Goal: Task Accomplishment & Management: Use online tool/utility

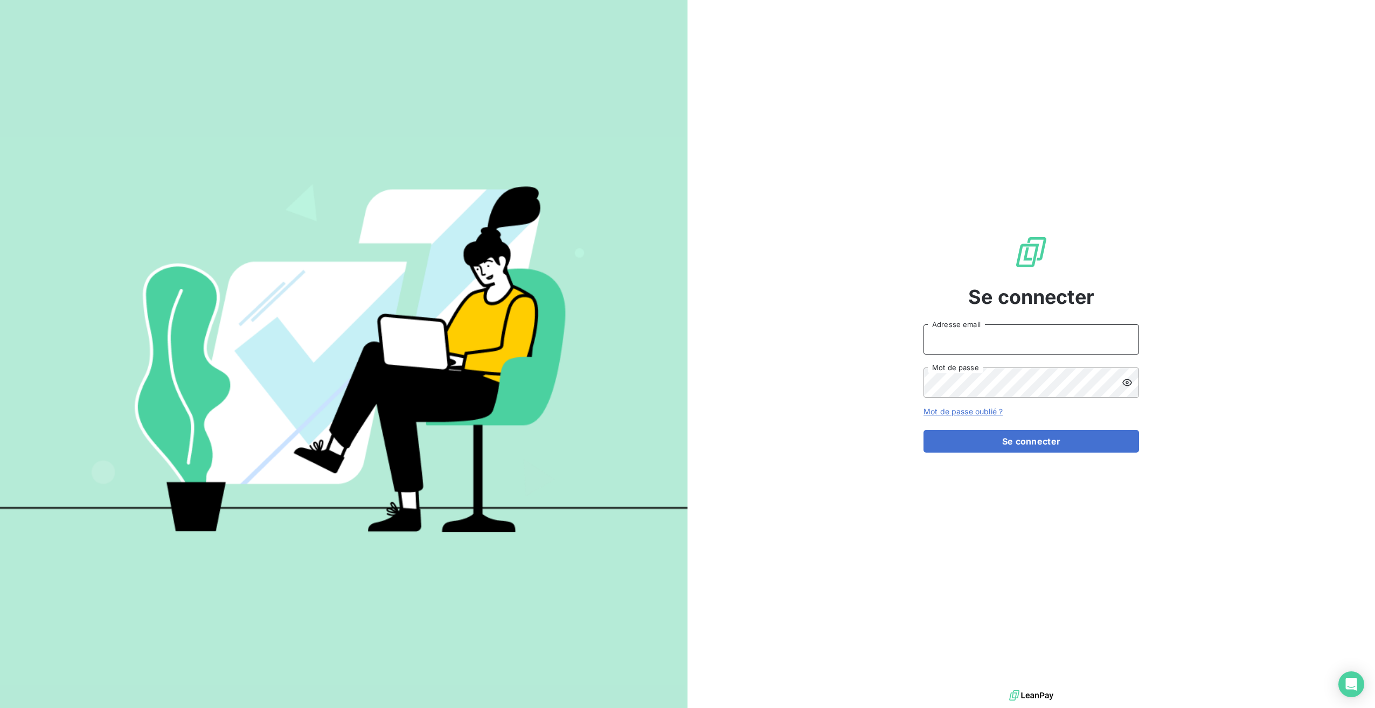
click at [988, 337] on input "Adresse email" at bounding box center [1032, 339] width 216 height 30
type input "[EMAIL_ADDRESS][DOMAIN_NAME]"
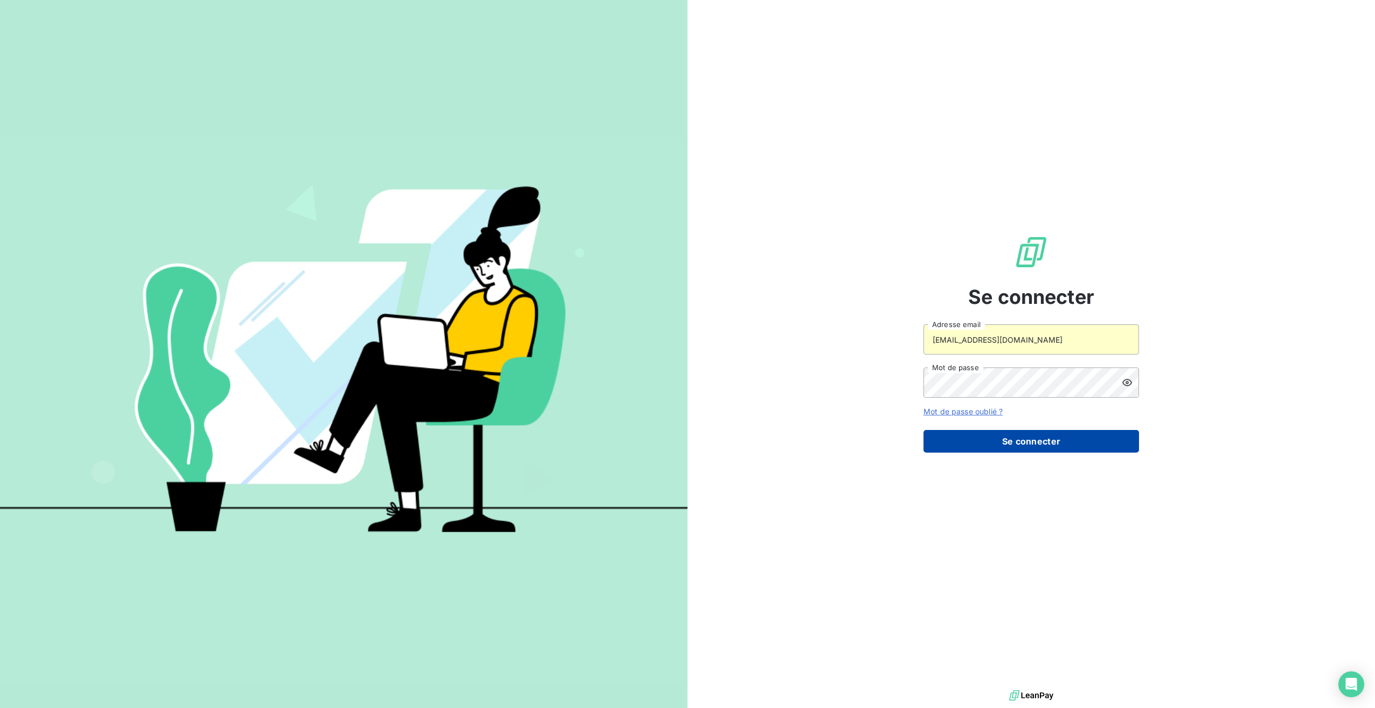
click at [991, 442] on button "Se connecter" at bounding box center [1032, 441] width 216 height 23
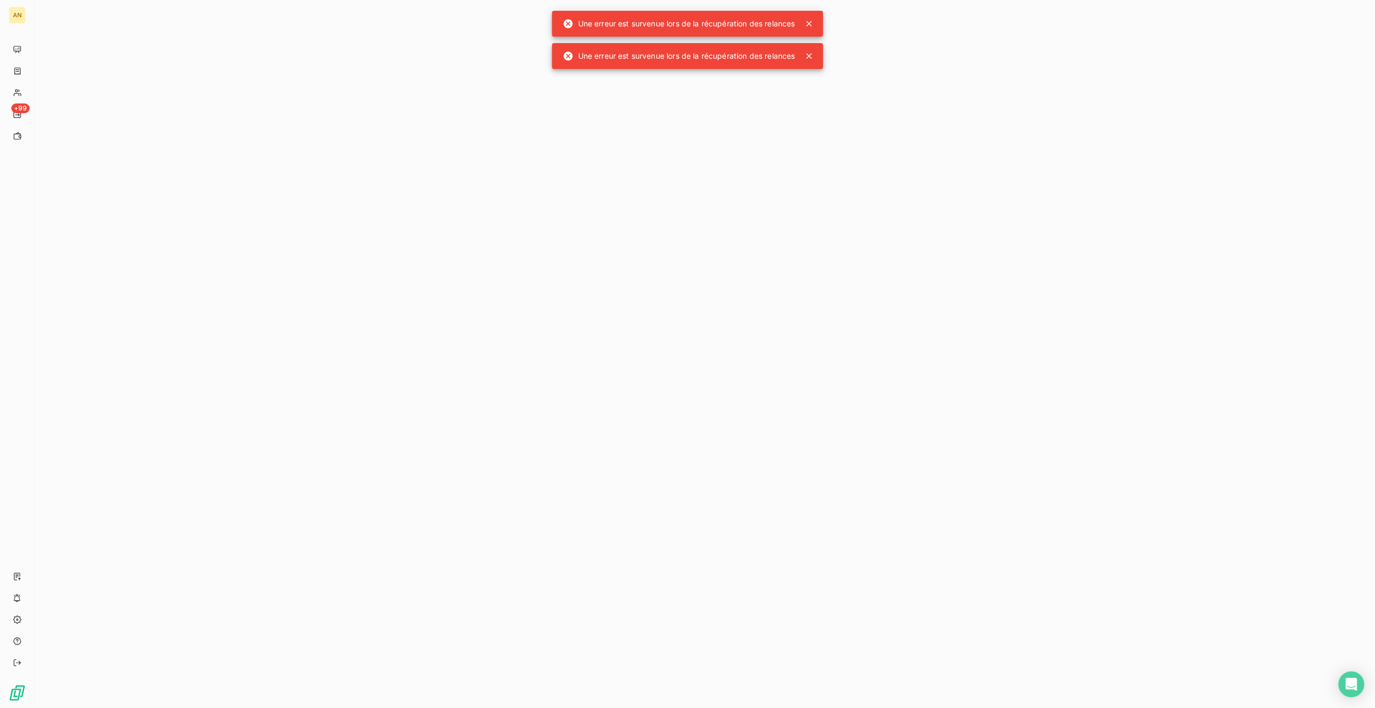
click at [814, 20] on icon at bounding box center [809, 23] width 11 height 11
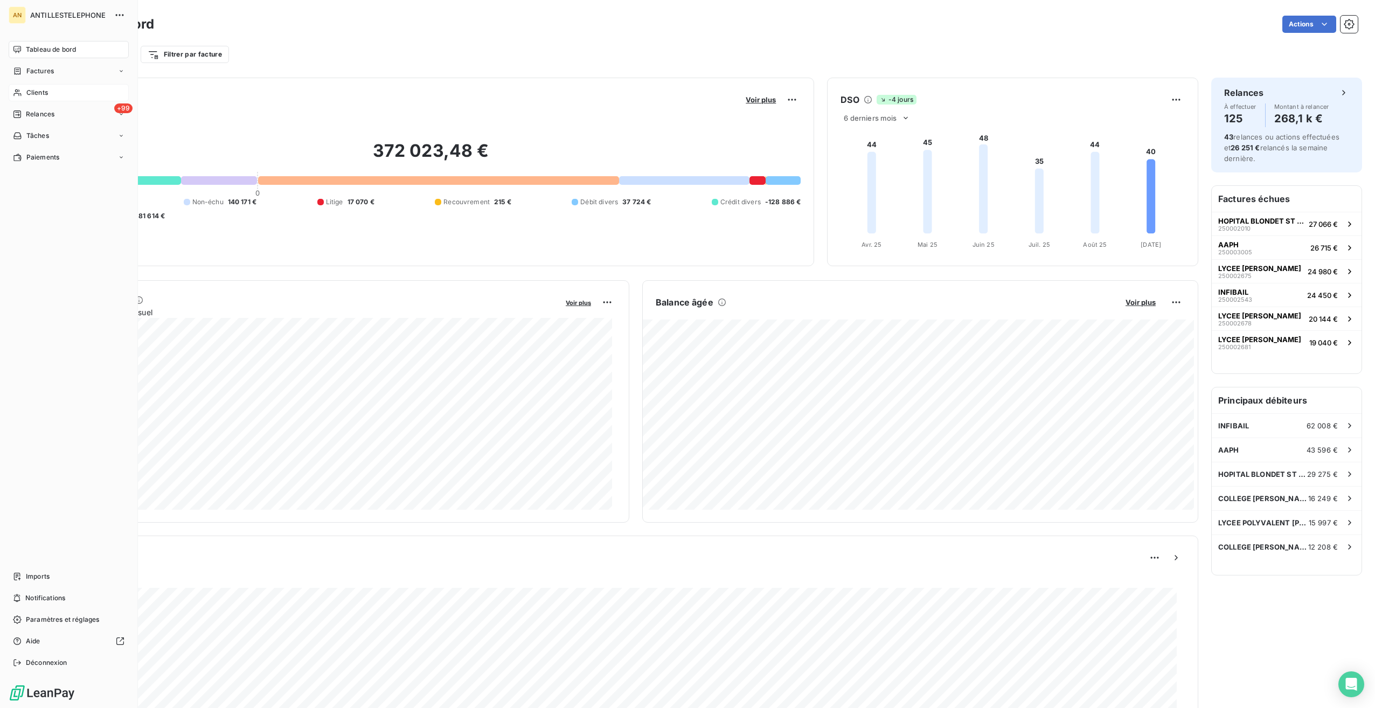
click at [37, 89] on span "Clients" at bounding box center [37, 93] width 22 height 10
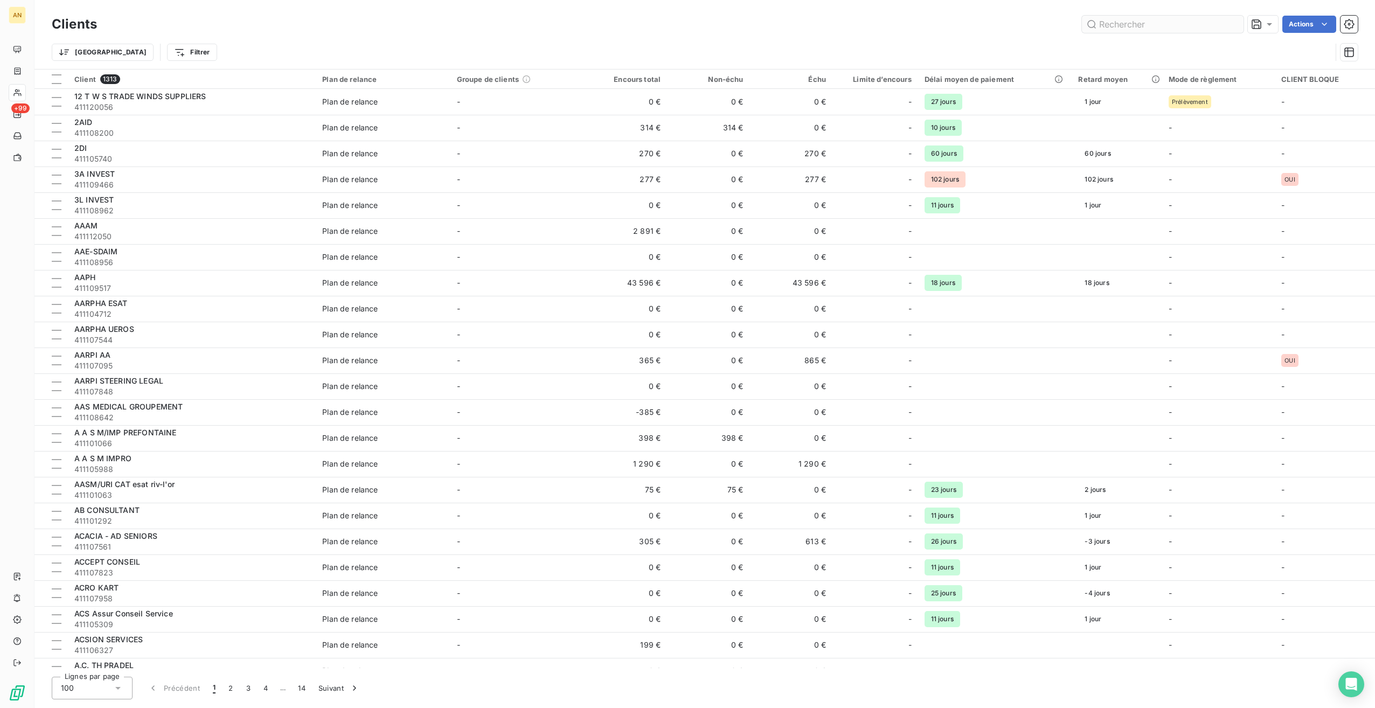
click at [1111, 23] on input "text" at bounding box center [1163, 24] width 162 height 17
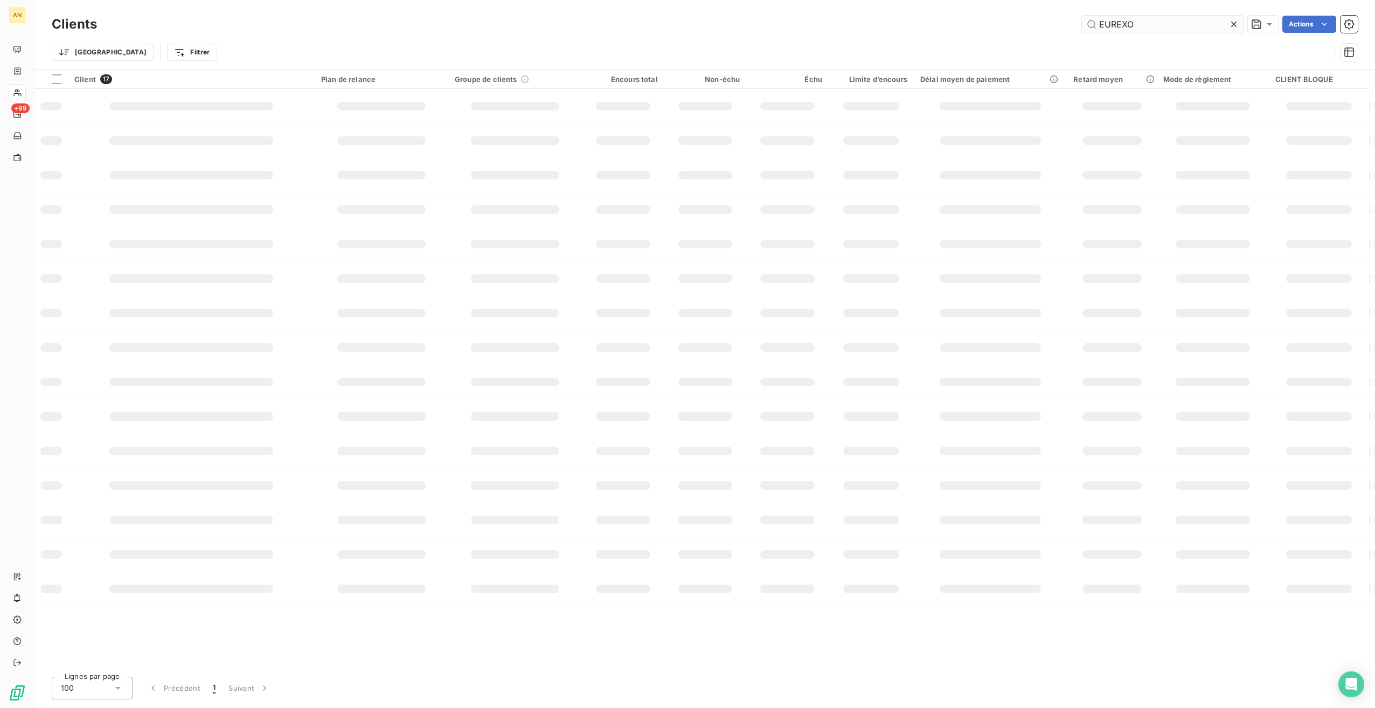
type input "EUREXO"
click at [96, 99] on span "EUREXO" at bounding box center [89, 96] width 30 height 9
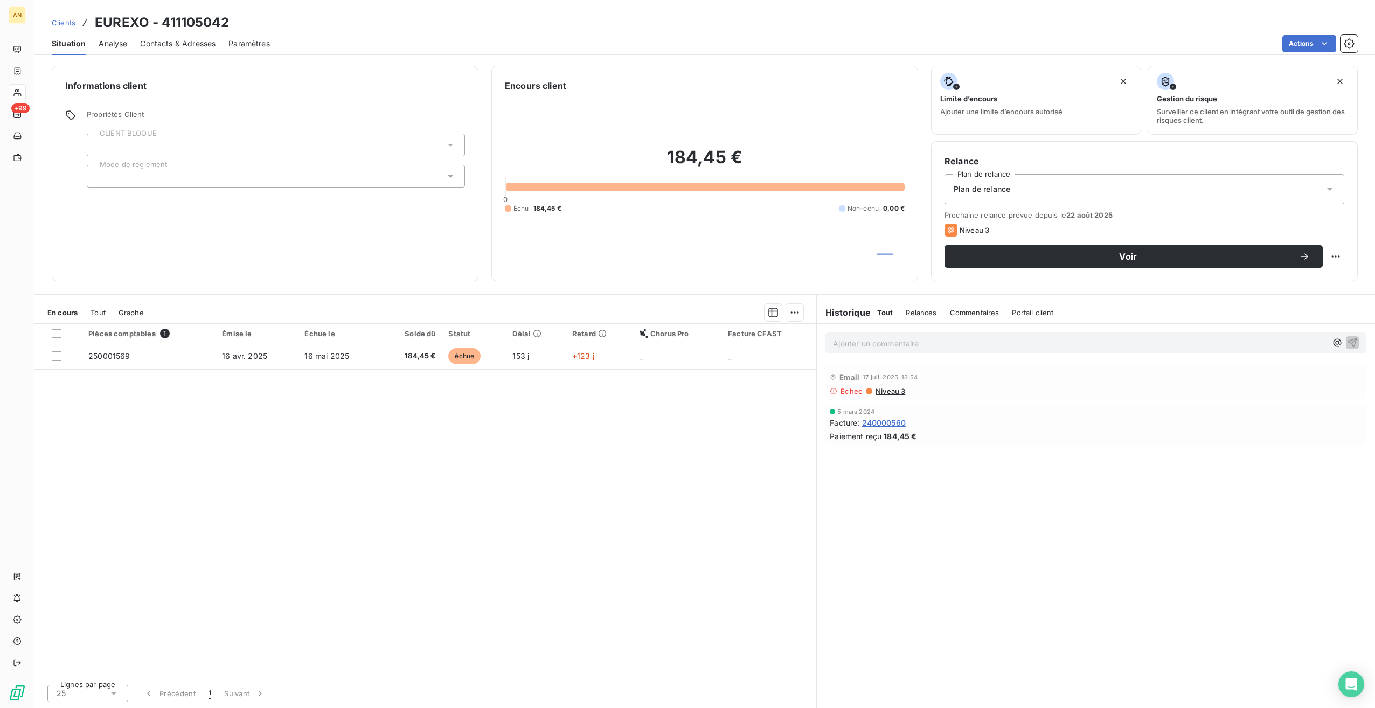
click at [166, 45] on span "Contacts & Adresses" at bounding box center [177, 43] width 75 height 11
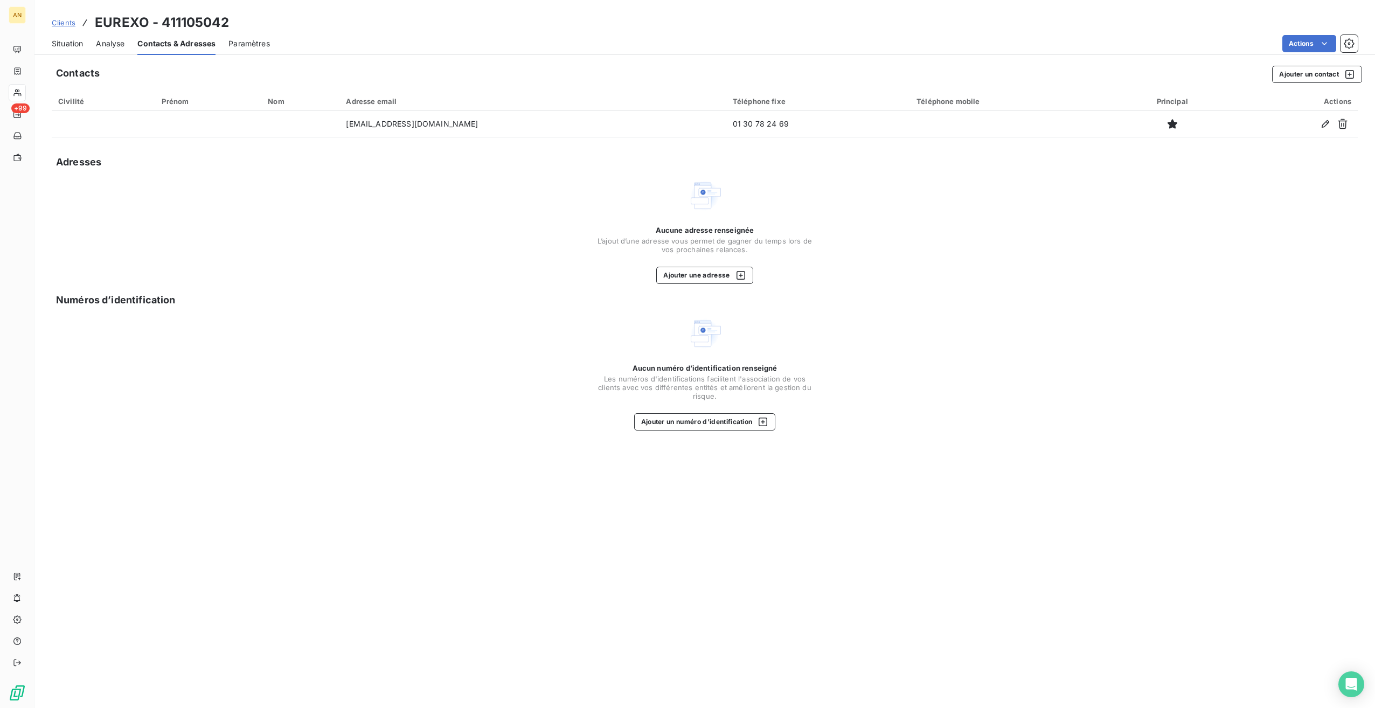
click at [75, 42] on span "Situation" at bounding box center [67, 43] width 31 height 11
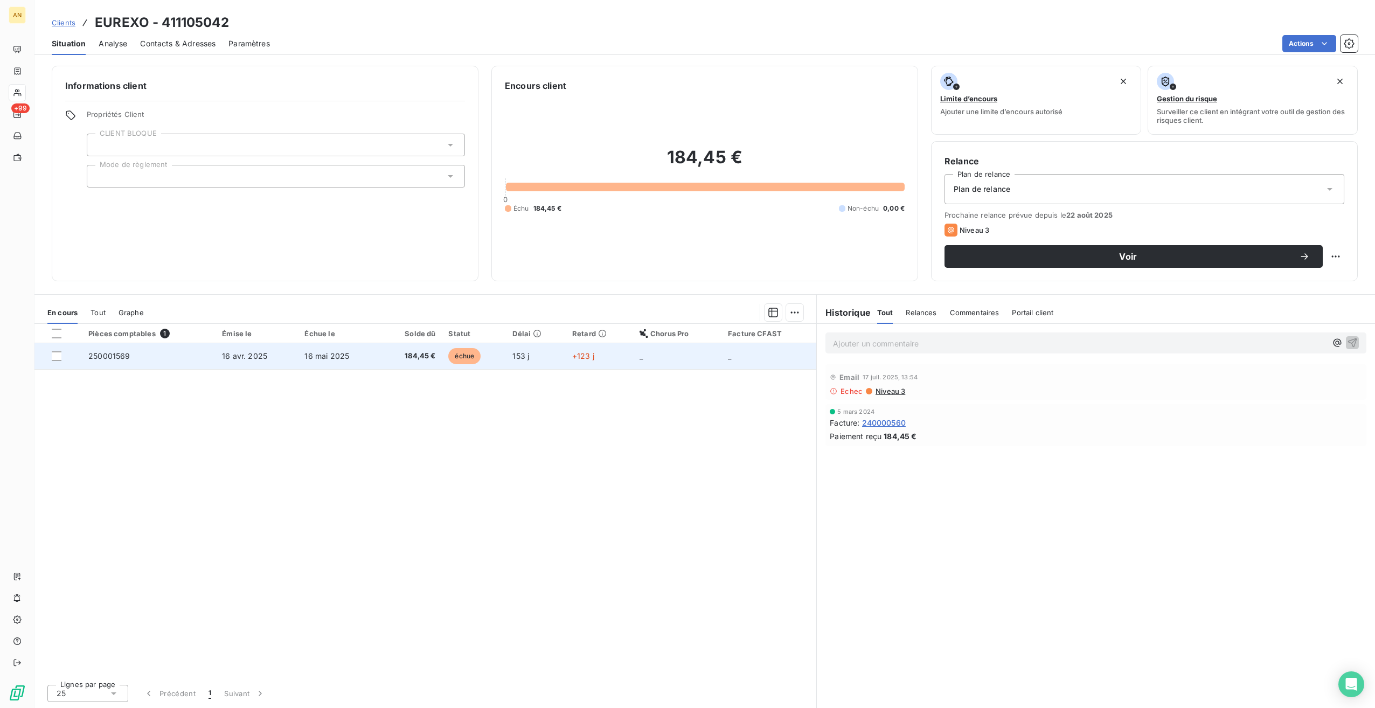
click at [115, 360] on td "250001569" at bounding box center [149, 356] width 134 height 26
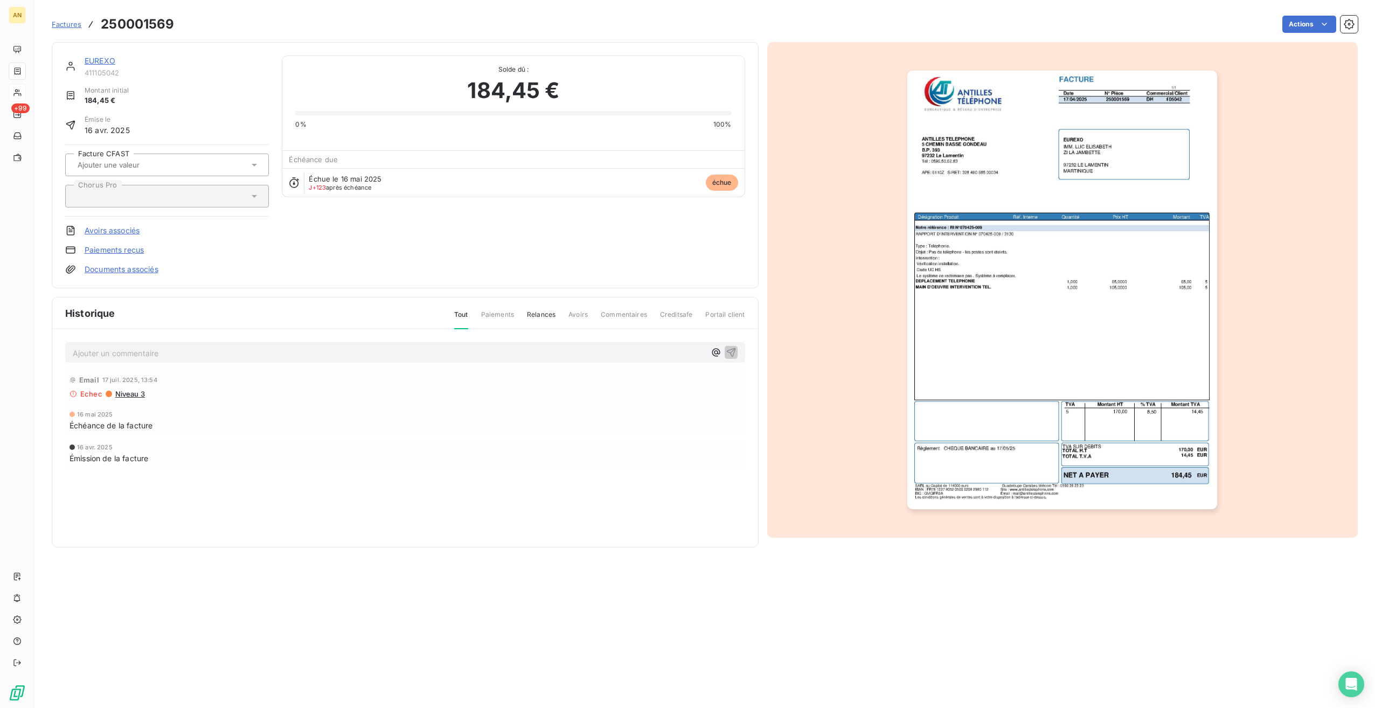
click at [106, 61] on link "EUREXO" at bounding box center [100, 60] width 31 height 9
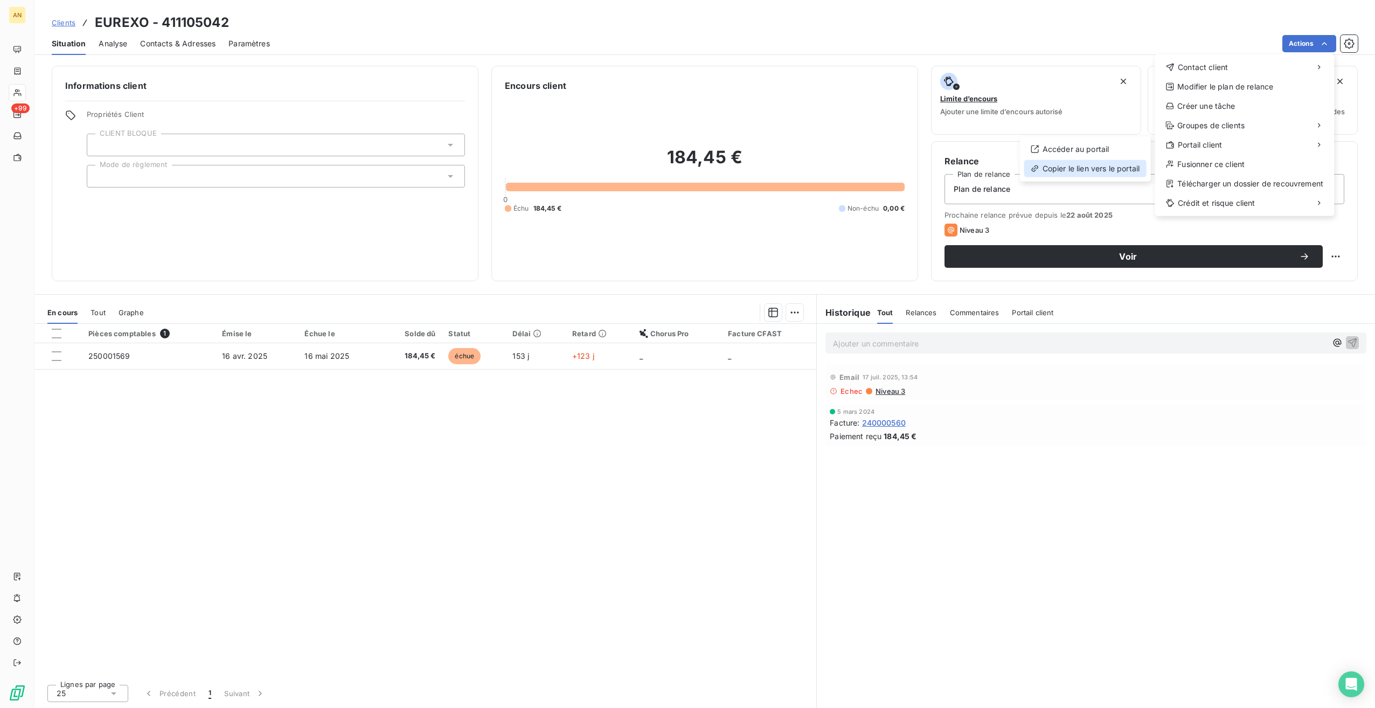
click at [1060, 165] on div "Copier le lien vers le portail" at bounding box center [1085, 168] width 122 height 17
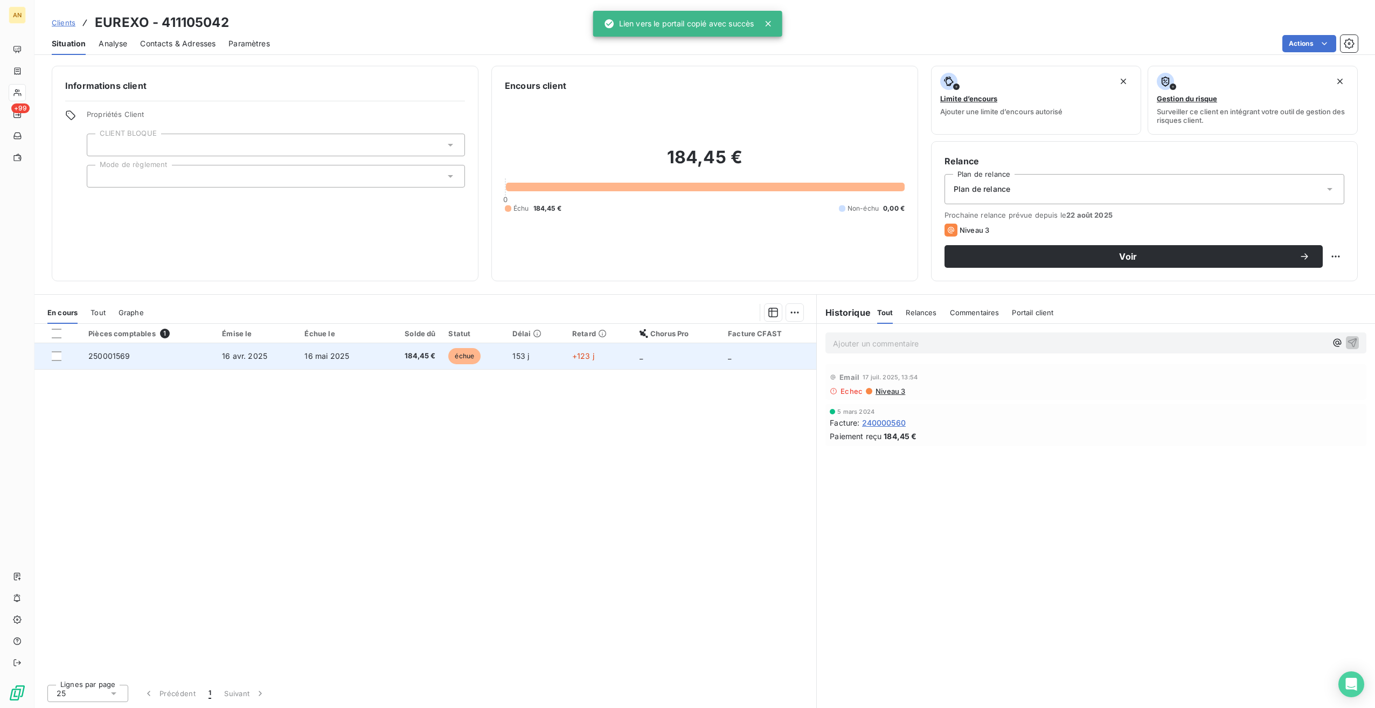
click at [112, 359] on span "250001569" at bounding box center [108, 355] width 41 height 9
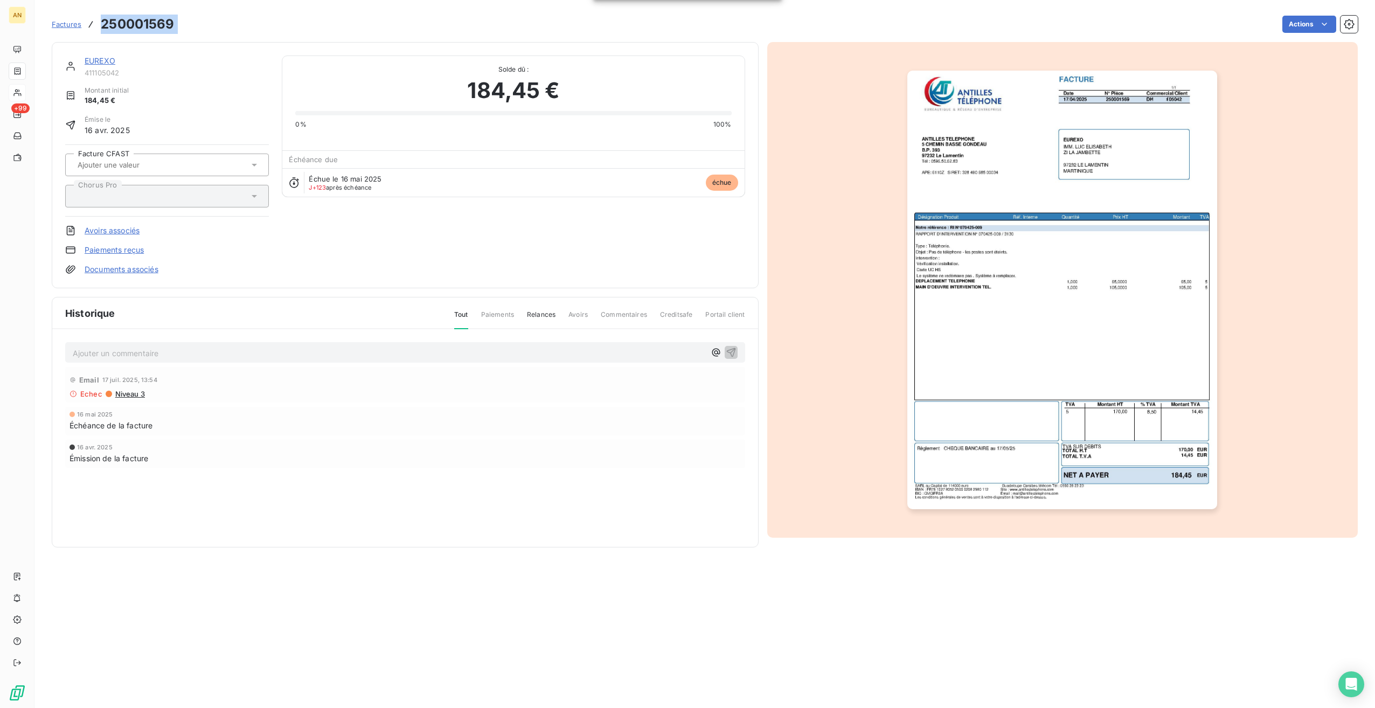
drag, startPoint x: 100, startPoint y: 27, endPoint x: 238, endPoint y: 23, distance: 138.0
click at [238, 23] on div "Factures 250001569 Actions" at bounding box center [705, 24] width 1306 height 23
copy section "250001569 Actions"
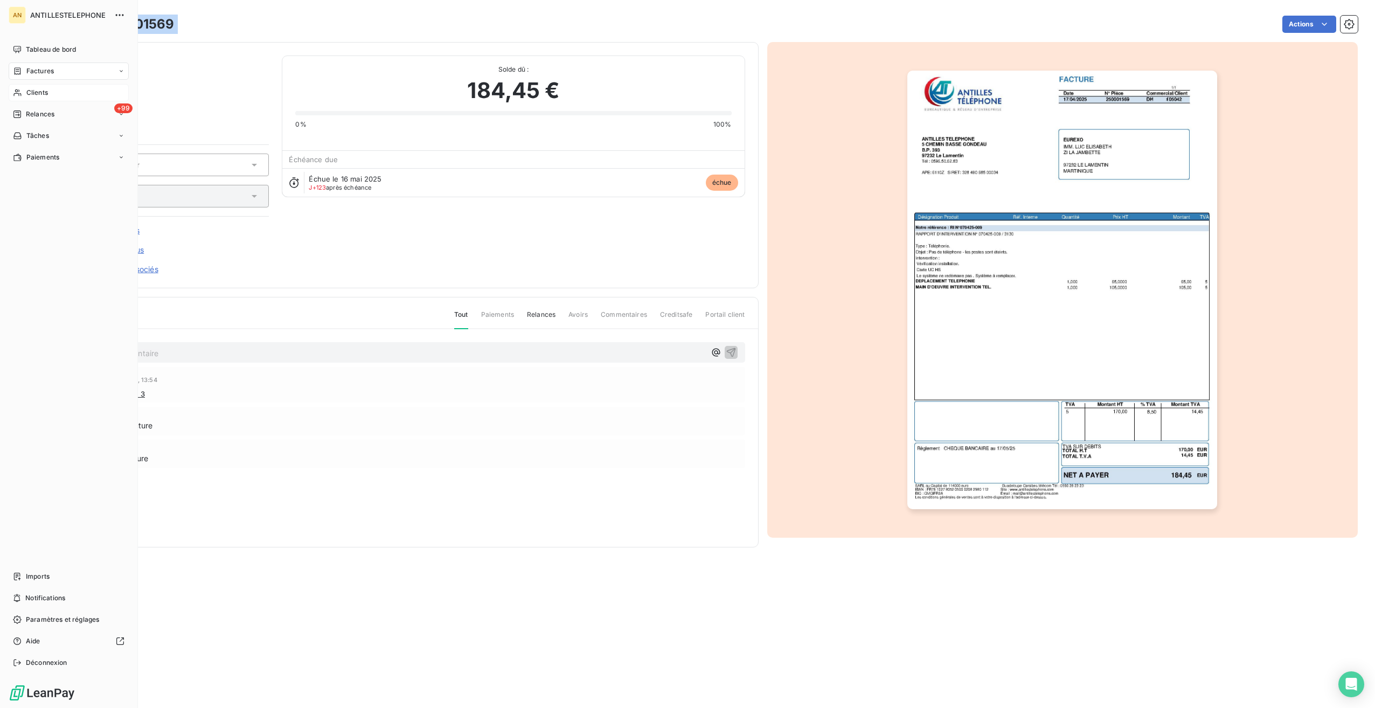
click at [35, 96] on span "Clients" at bounding box center [37, 93] width 22 height 10
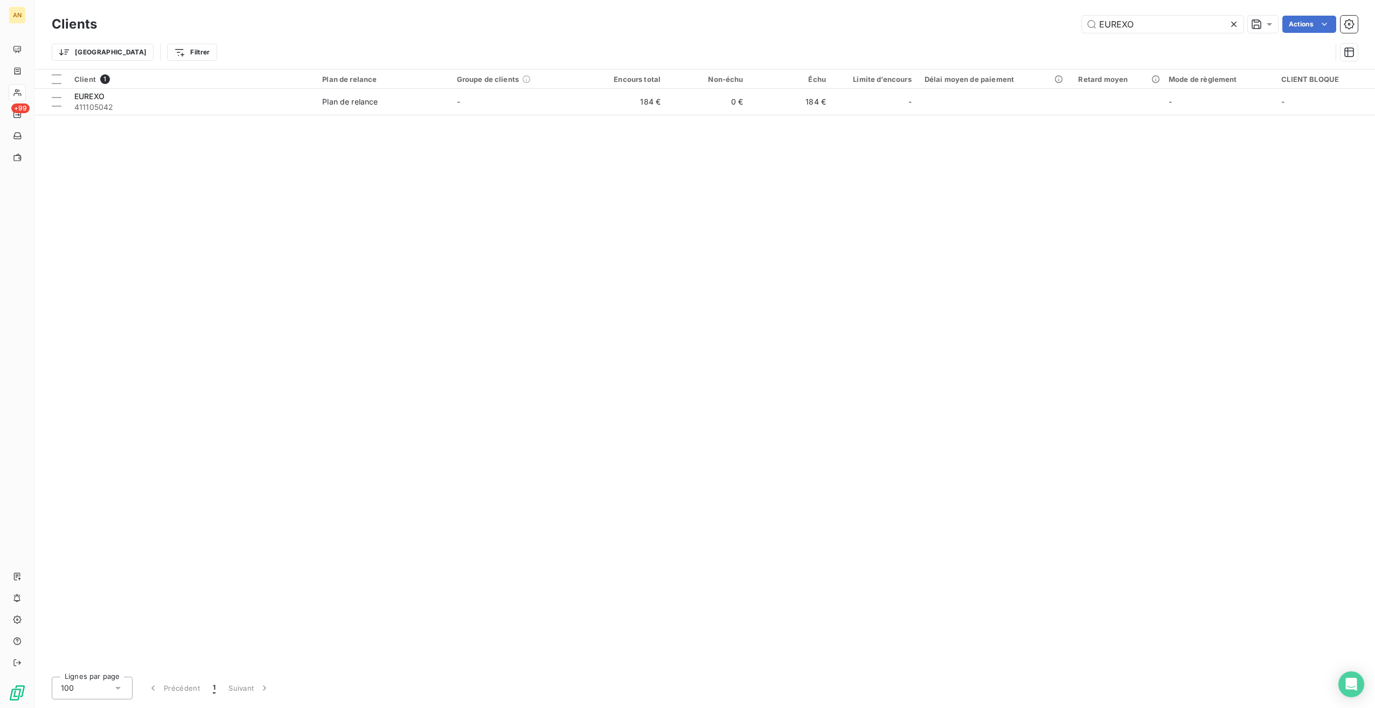
drag, startPoint x: 1137, startPoint y: 19, endPoint x: 980, endPoint y: 17, distance: 156.3
click at [980, 17] on div "EUREXO Actions" at bounding box center [734, 24] width 1248 height 17
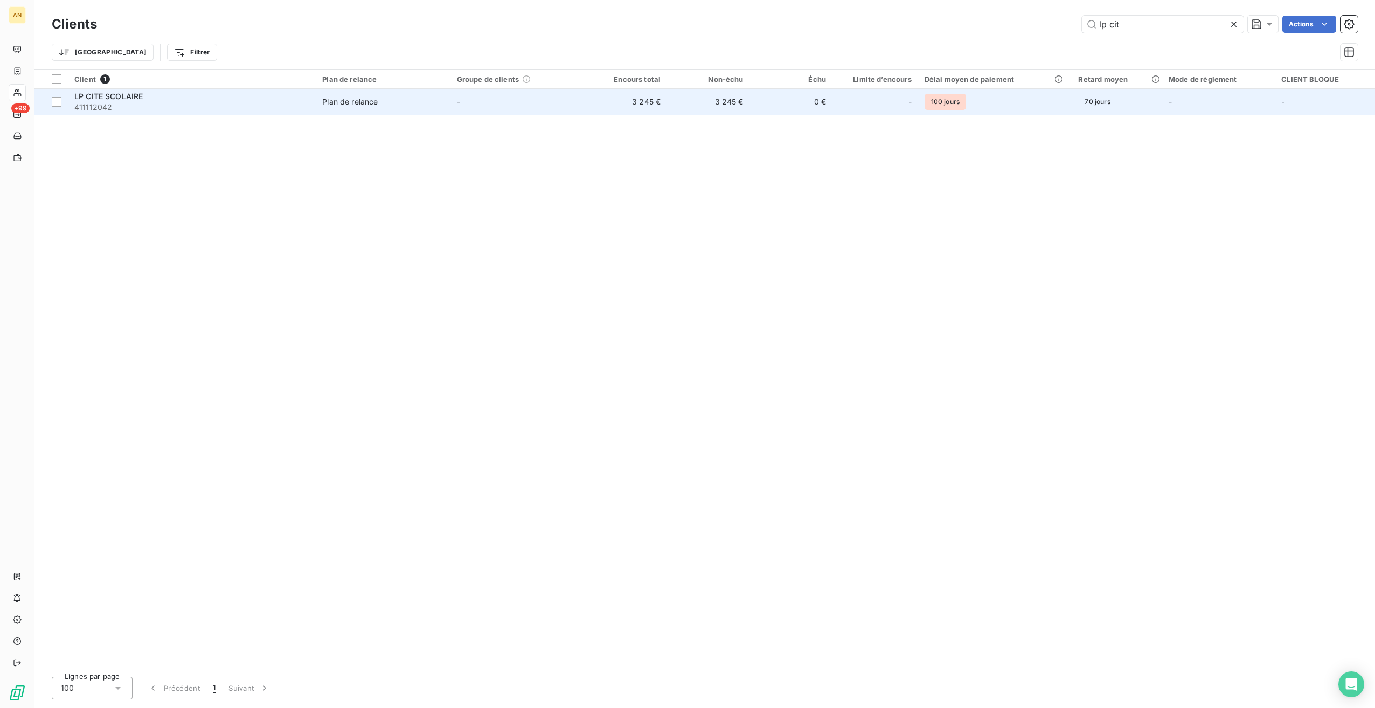
type input "lp cit"
click at [204, 112] on span "411112042" at bounding box center [191, 107] width 235 height 11
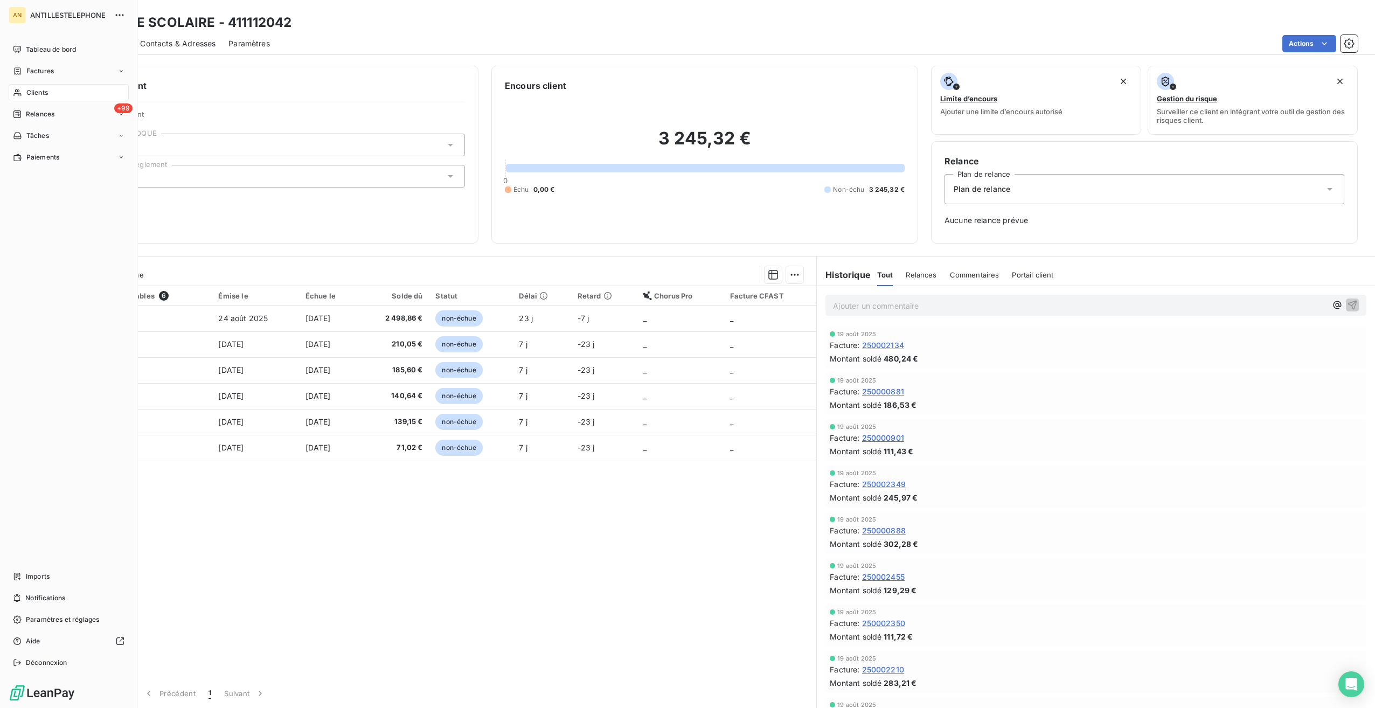
click at [40, 94] on span "Clients" at bounding box center [37, 93] width 22 height 10
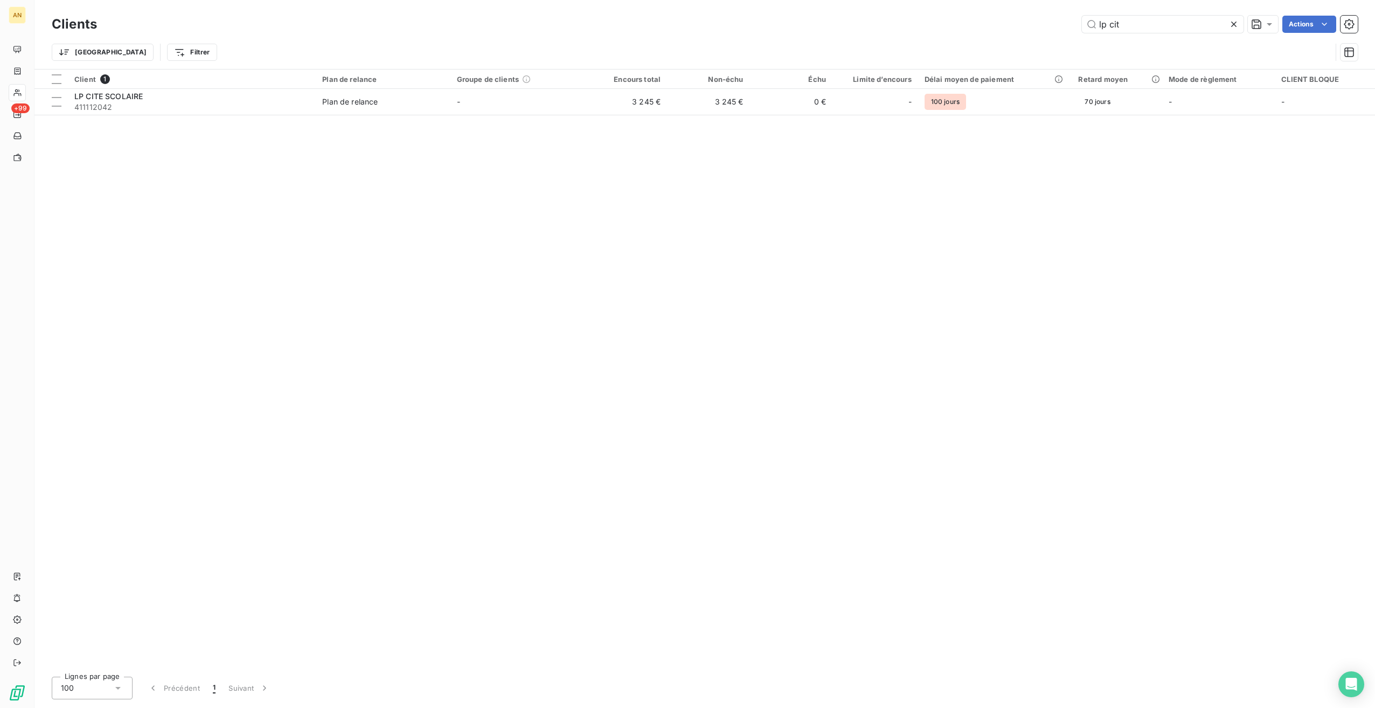
drag, startPoint x: 1141, startPoint y: 25, endPoint x: 957, endPoint y: 16, distance: 184.5
click at [957, 16] on div "lp cit Actions" at bounding box center [734, 24] width 1248 height 17
type input "mairie du carbet"
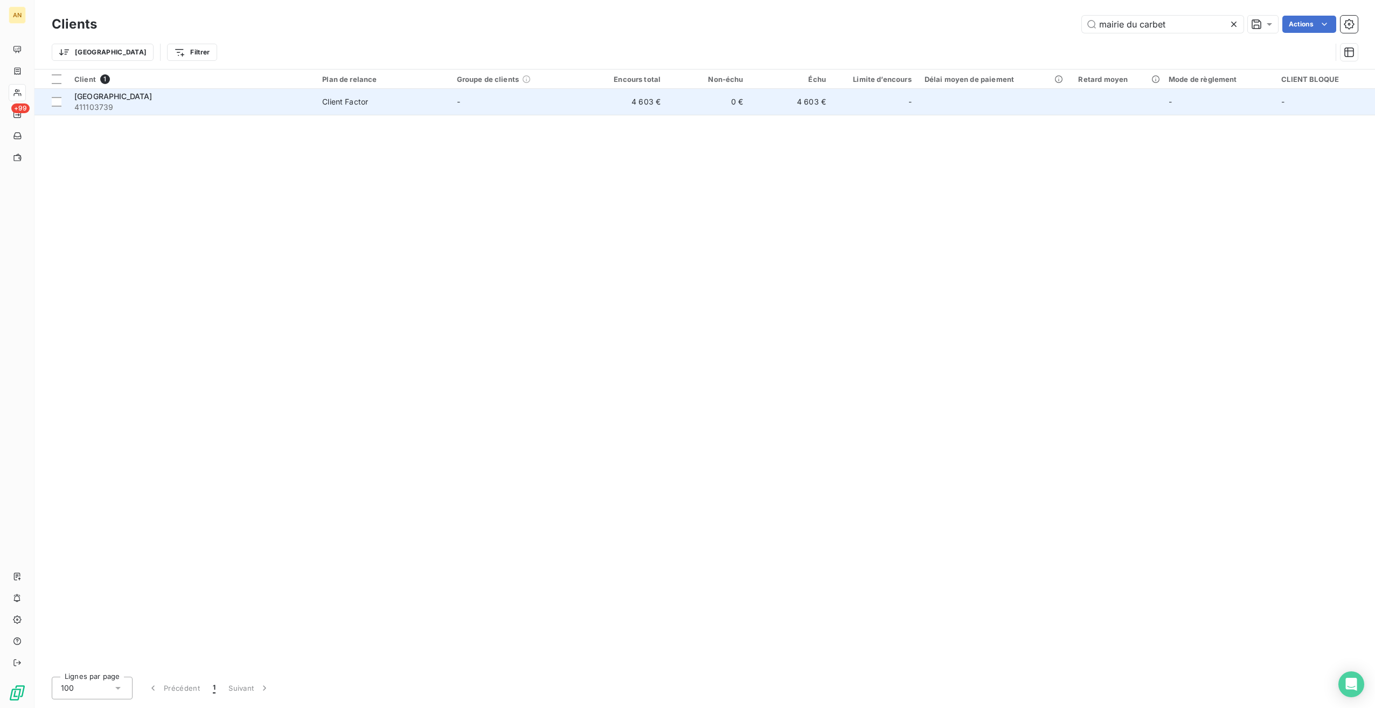
click at [410, 109] on td "Client Factor" at bounding box center [383, 102] width 134 height 26
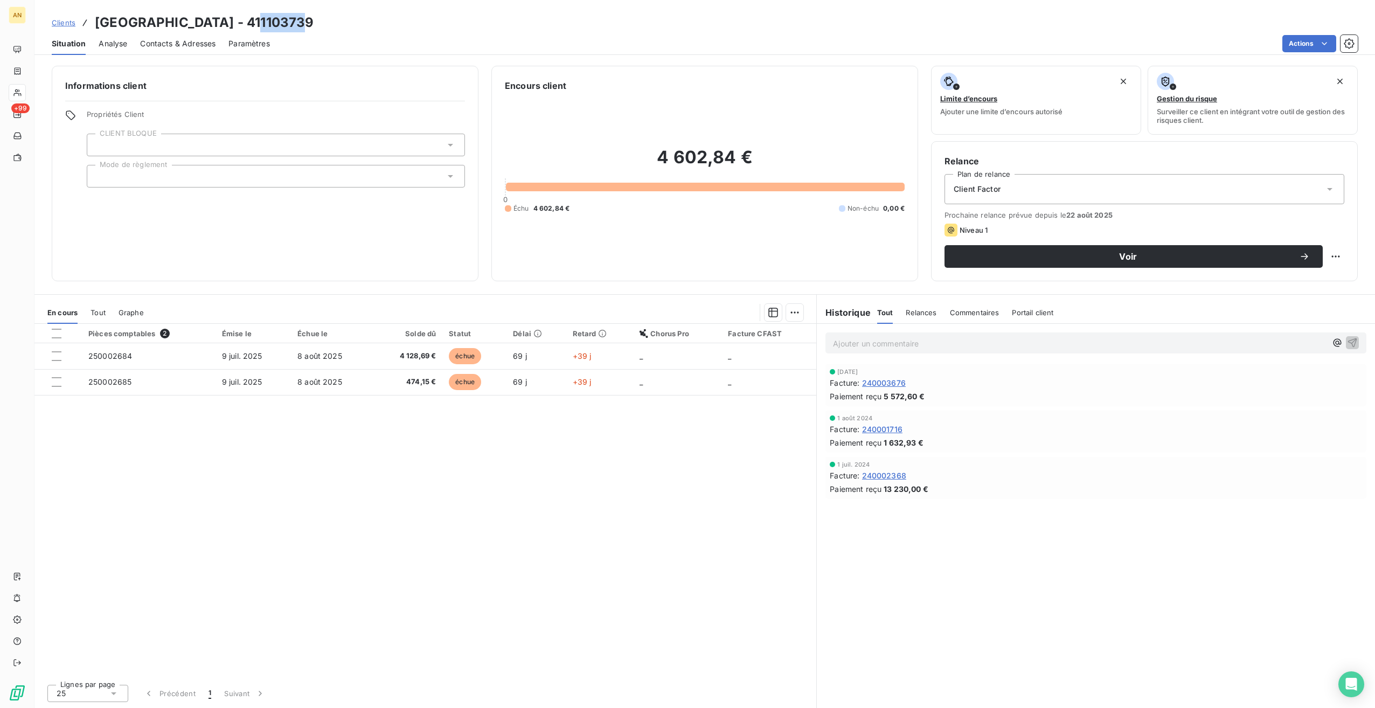
drag, startPoint x: 252, startPoint y: 23, endPoint x: 296, endPoint y: 18, distance: 43.9
click at [296, 18] on h3 "[GEOGRAPHIC_DATA] - 411103739" at bounding box center [204, 22] width 219 height 19
copy h3 "103739"
